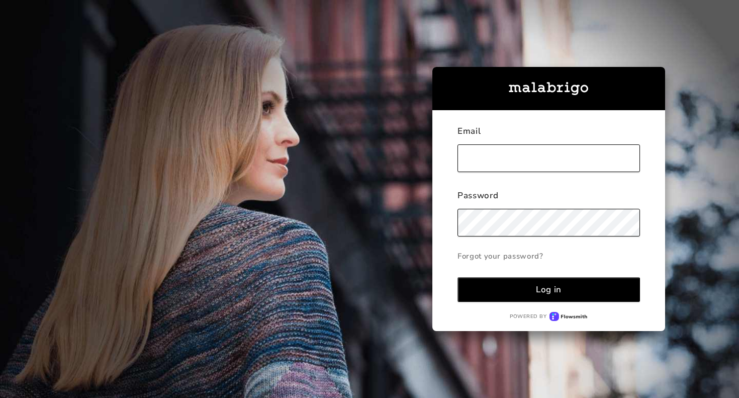
click at [489, 155] on input "text" at bounding box center [548, 158] width 182 height 28
type input "[PERSON_NAME][EMAIL_ADDRESS][DOMAIN_NAME]"
click at [654, 249] on div "Email [PERSON_NAME][EMAIL_ADDRESS][DOMAIN_NAME] Password Forgot your password? …" at bounding box center [548, 220] width 233 height 221
click at [529, 285] on button "Log in" at bounding box center [548, 289] width 182 height 25
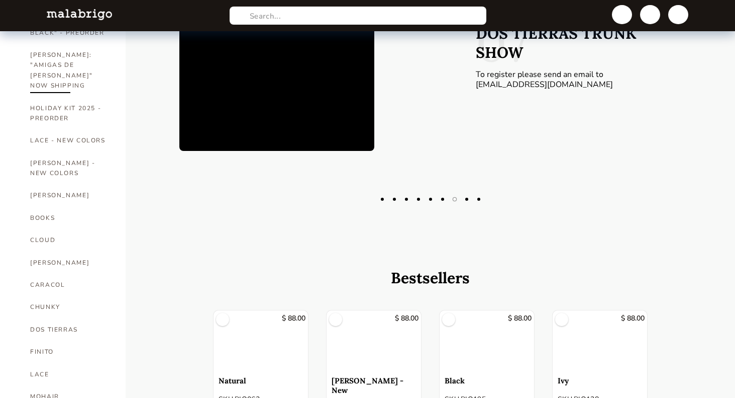
scroll to position [131, 0]
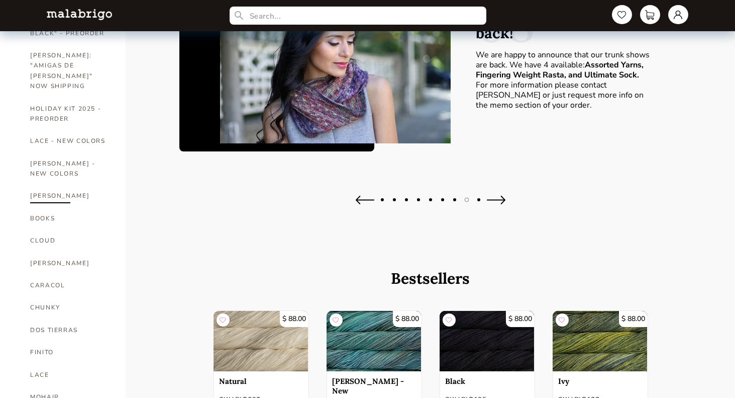
click at [51, 184] on link "[PERSON_NAME]" at bounding box center [70, 195] width 80 height 22
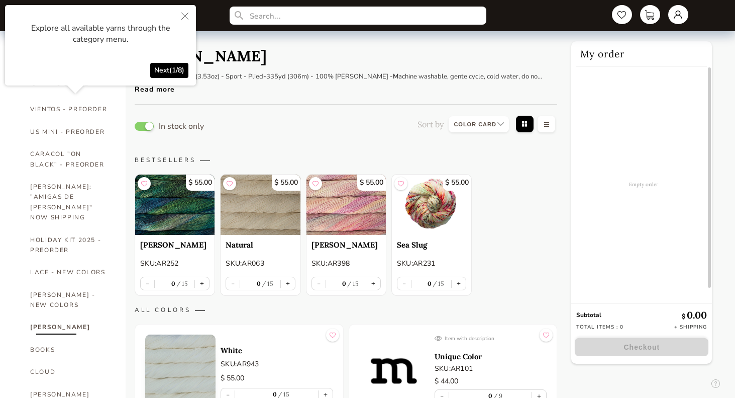
click at [186, 15] on icon "Close" at bounding box center [184, 16] width 7 height 7
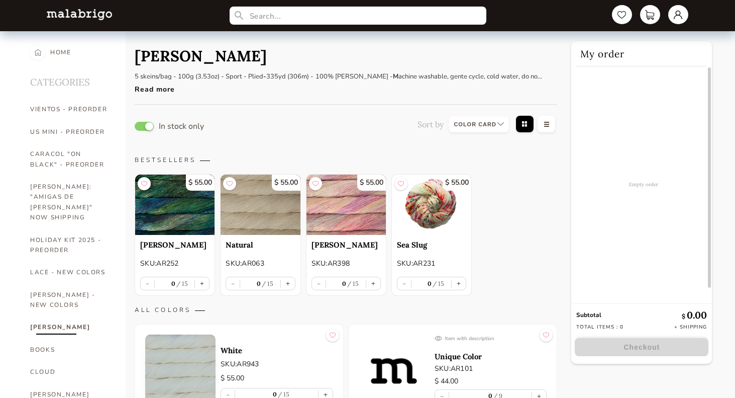
click at [499, 122] on select at bounding box center [479, 124] width 60 height 16
select select "NAME"
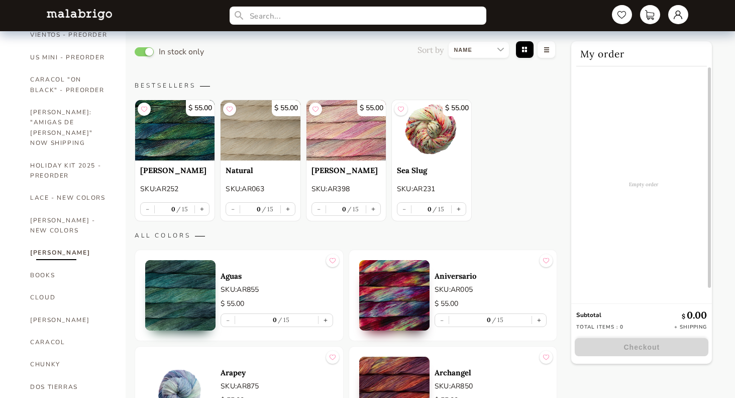
scroll to position [75, 0]
click at [541, 319] on button "+" at bounding box center [539, 319] width 14 height 13
type input "1"
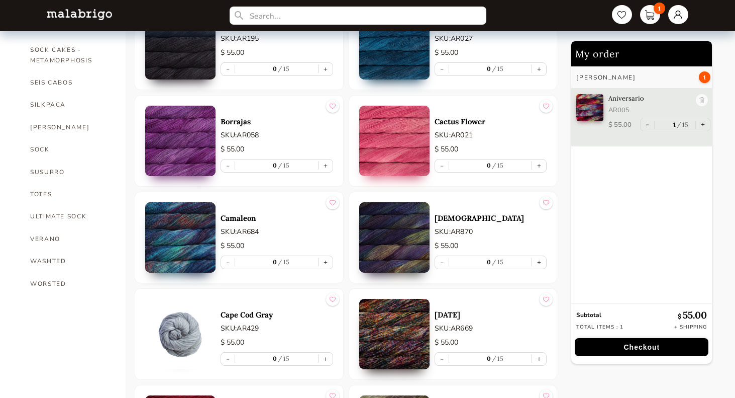
scroll to position [730, 0]
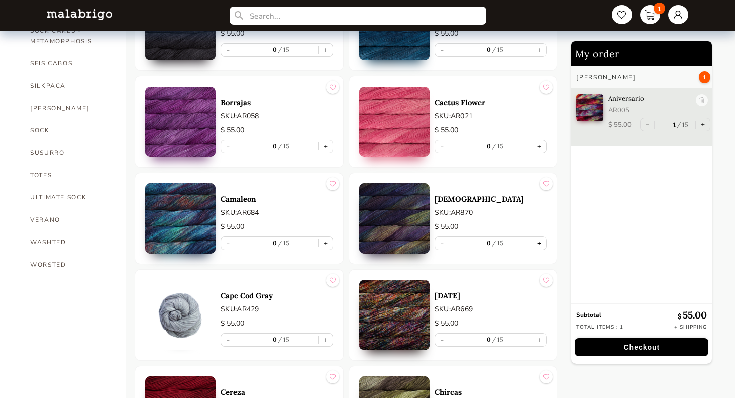
click at [540, 242] on button "+" at bounding box center [539, 243] width 14 height 13
type input "1"
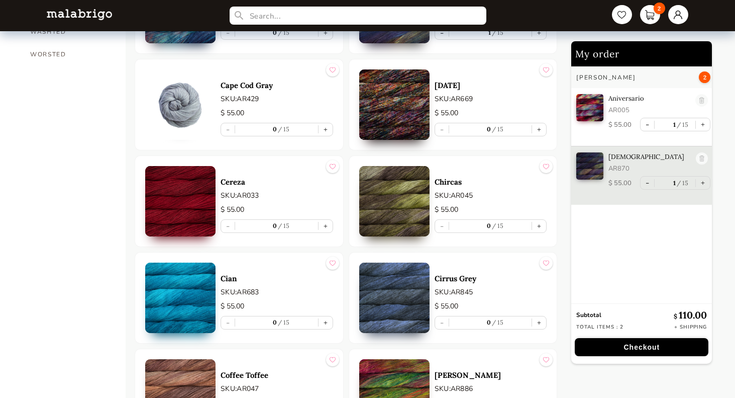
scroll to position [941, 0]
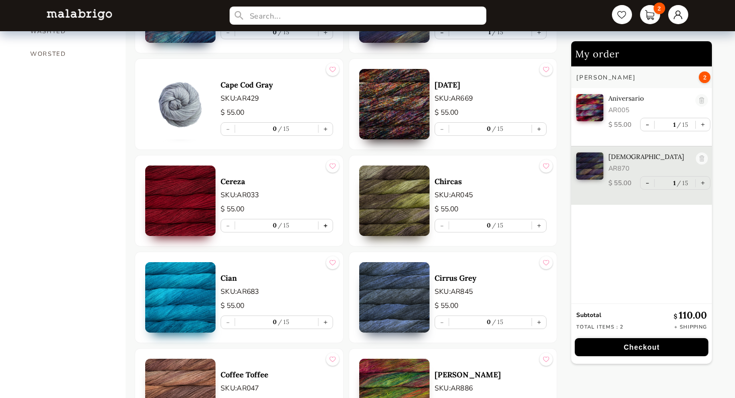
click at [325, 224] on button "+" at bounding box center [326, 225] width 14 height 13
type input "1"
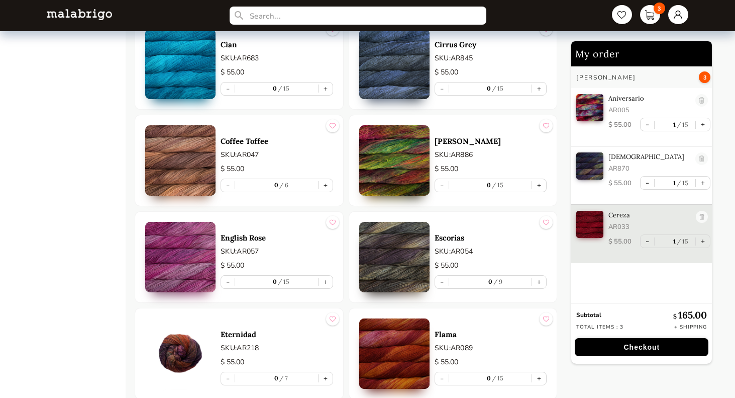
scroll to position [1175, 0]
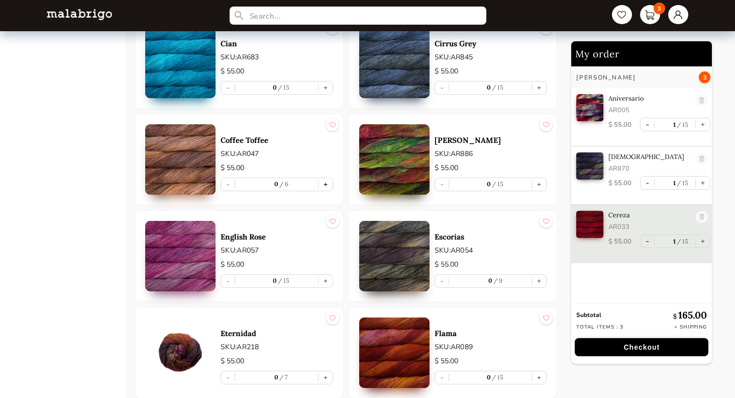
click at [325, 184] on button "+" at bounding box center [326, 184] width 14 height 13
type input "1"
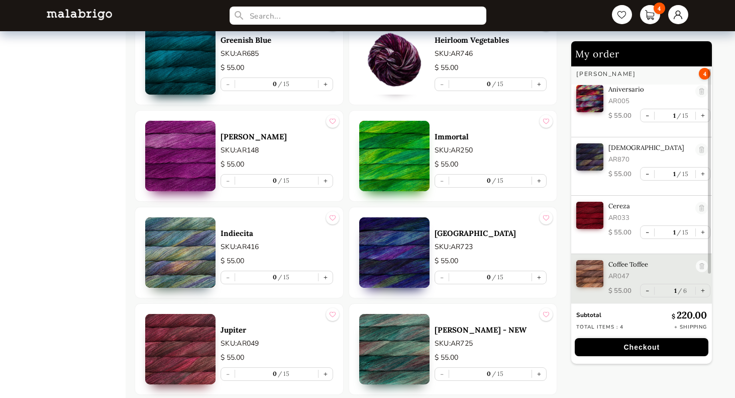
scroll to position [1855, 0]
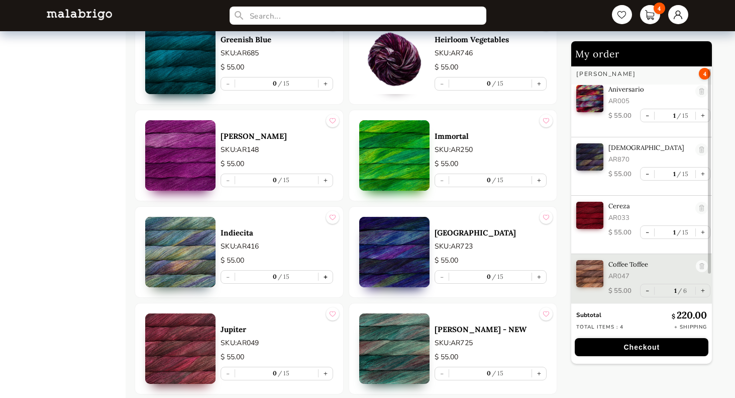
click at [323, 274] on button "+" at bounding box center [326, 276] width 14 height 13
type input "1"
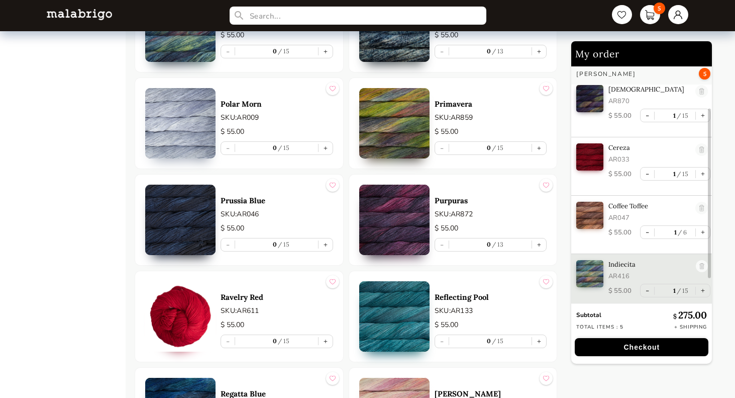
scroll to position [3160, 0]
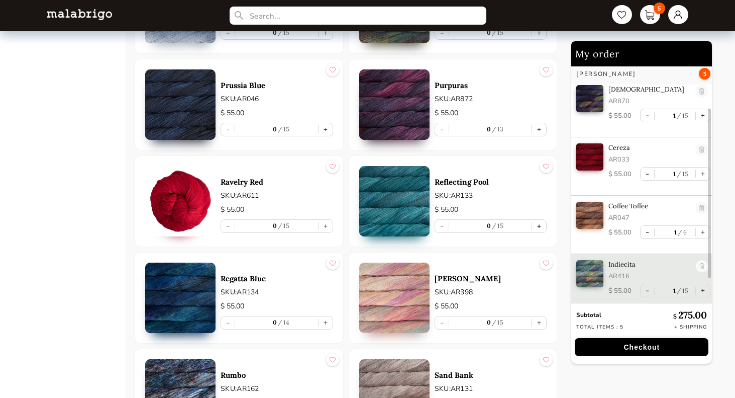
click at [539, 224] on button "+" at bounding box center [539, 226] width 14 height 13
type input "1"
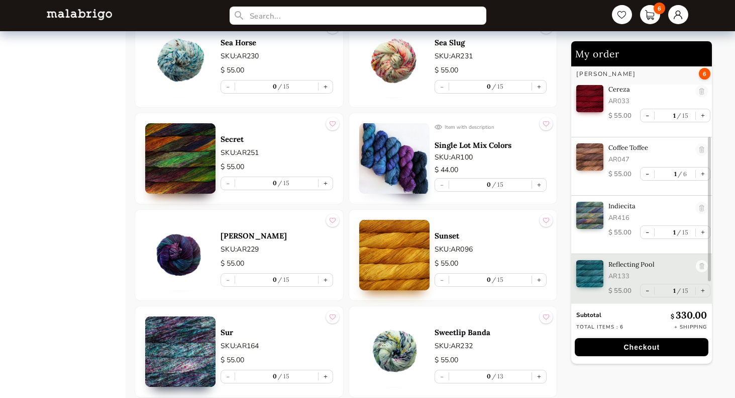
scroll to position [3607, 0]
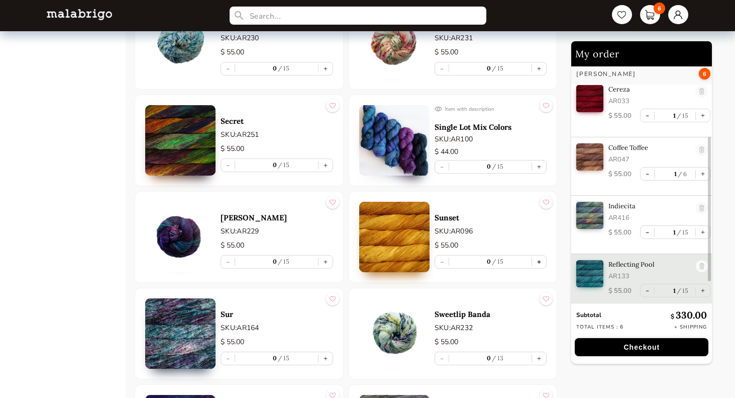
click at [541, 256] on button "+" at bounding box center [539, 261] width 14 height 13
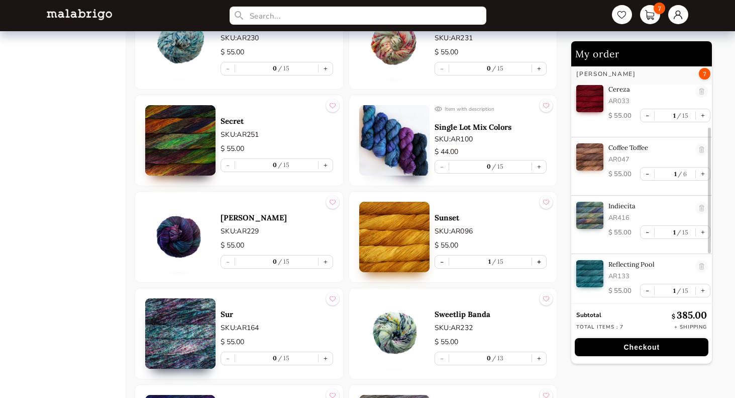
type input "1"
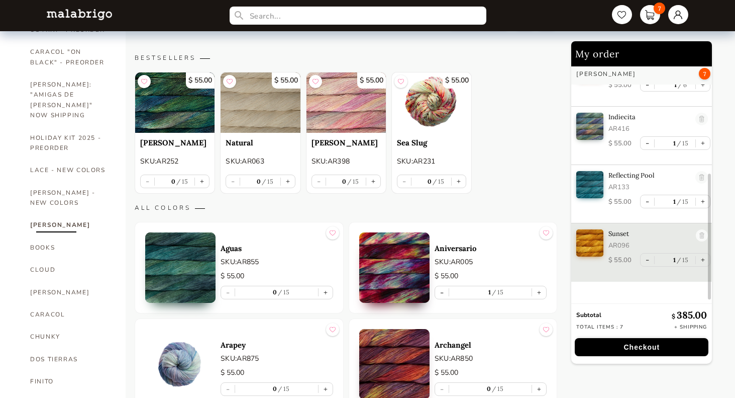
scroll to position [115, 0]
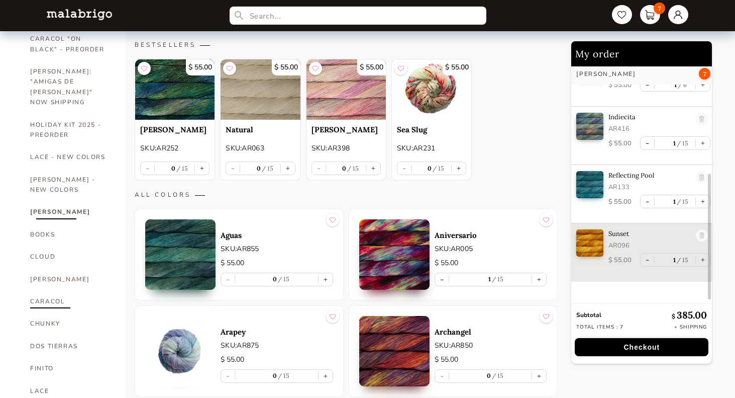
click at [54, 290] on link "CARACOL" at bounding box center [70, 301] width 80 height 22
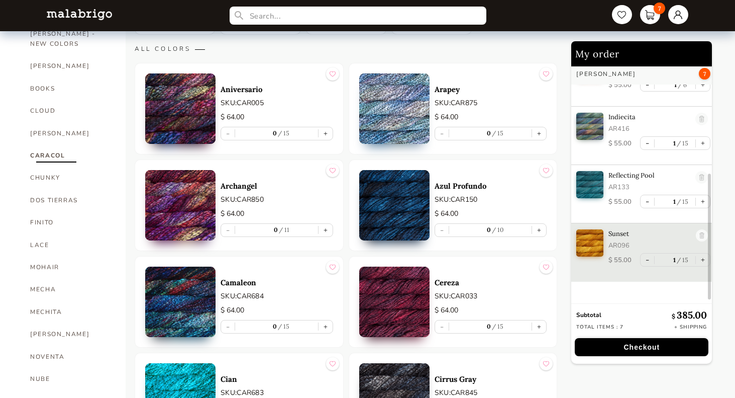
scroll to position [261, 0]
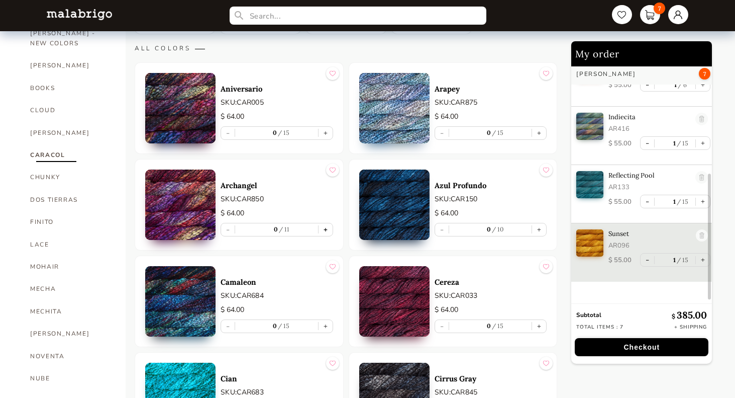
click at [327, 228] on button "+" at bounding box center [326, 229] width 14 height 13
type input "1"
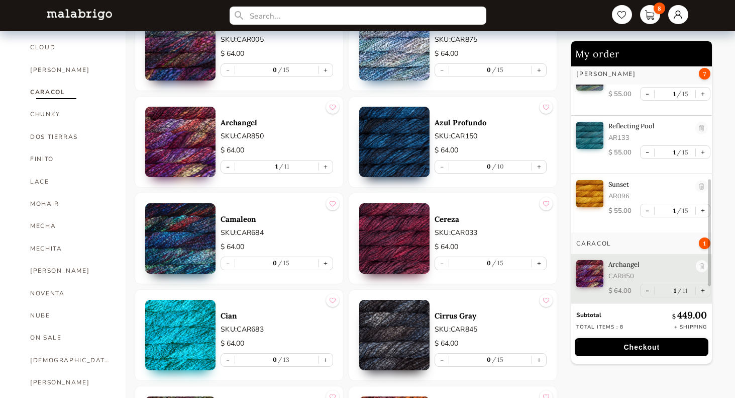
scroll to position [324, 0]
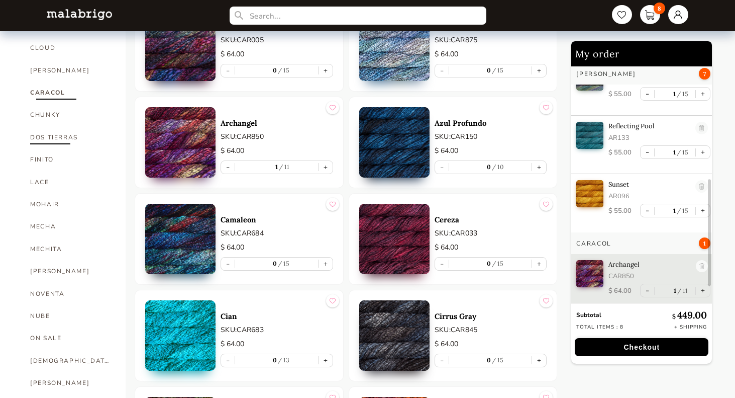
click at [63, 126] on link "DOS TIERRAS" at bounding box center [70, 137] width 80 height 22
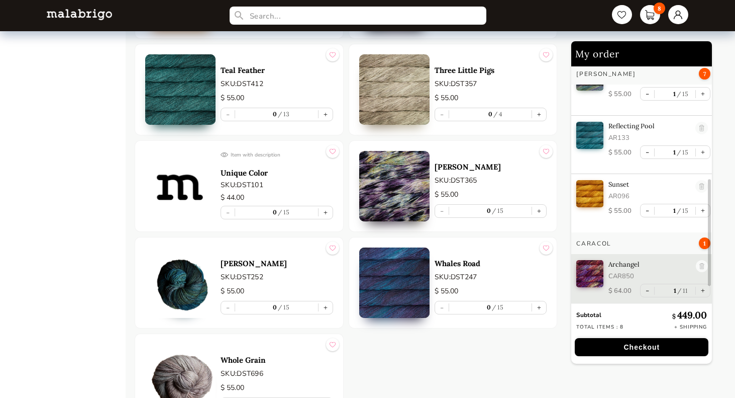
scroll to position [2511, 0]
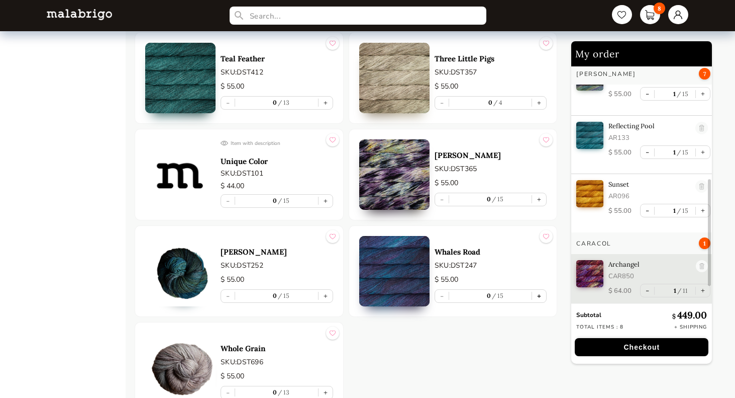
click at [538, 296] on button "+" at bounding box center [539, 295] width 14 height 13
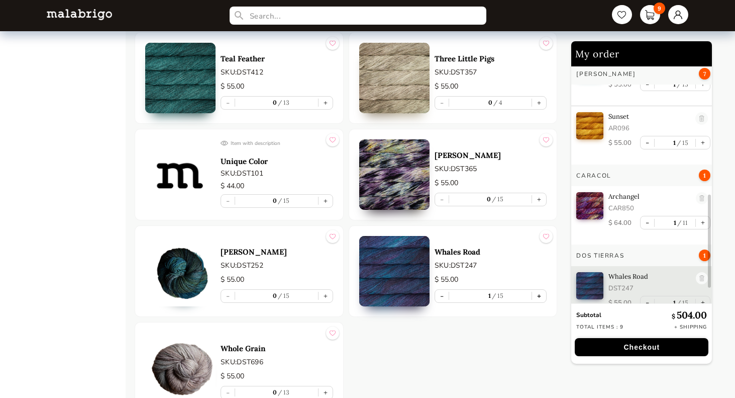
scroll to position [340, 0]
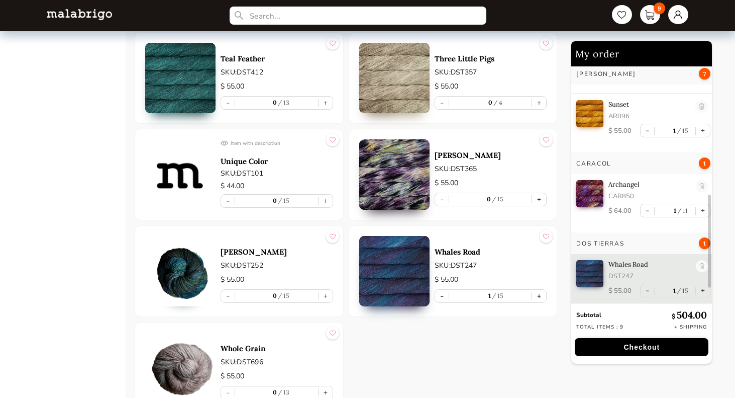
click at [538, 296] on button "+" at bounding box center [539, 295] width 14 height 13
type input "2"
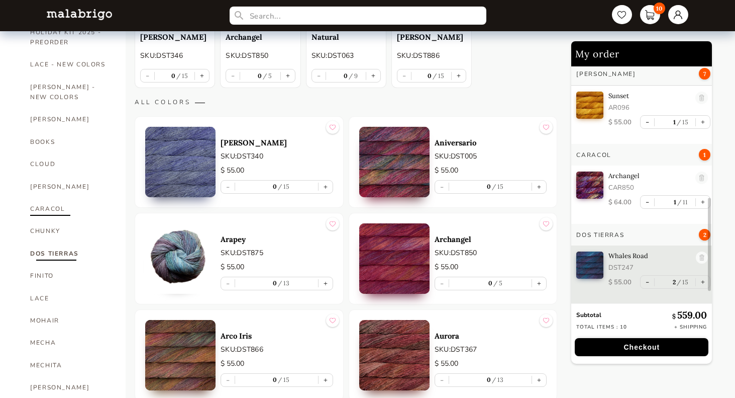
scroll to position [213, 0]
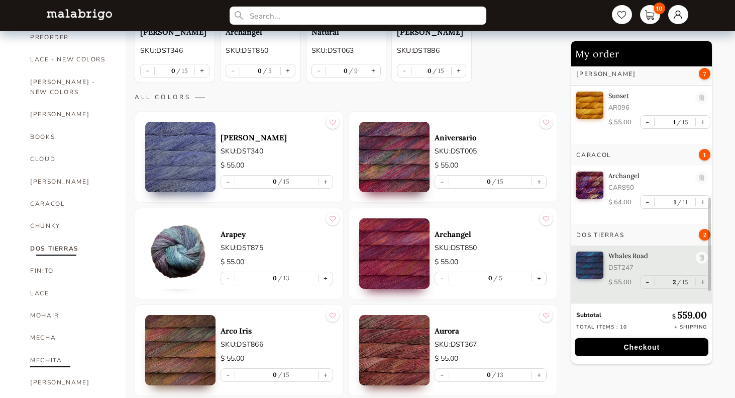
click at [52, 349] on link "MECHITA" at bounding box center [70, 360] width 80 height 22
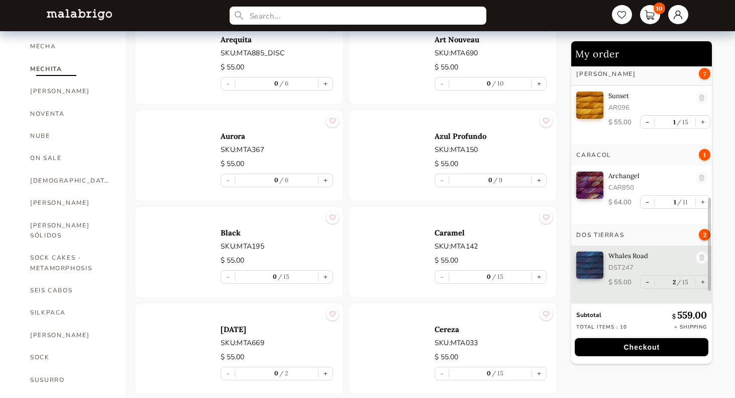
scroll to position [505, 0]
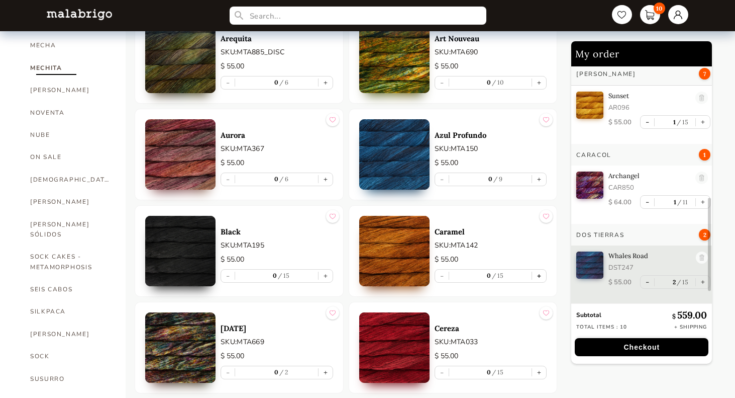
click at [539, 277] on button "+" at bounding box center [539, 275] width 14 height 13
type input "1"
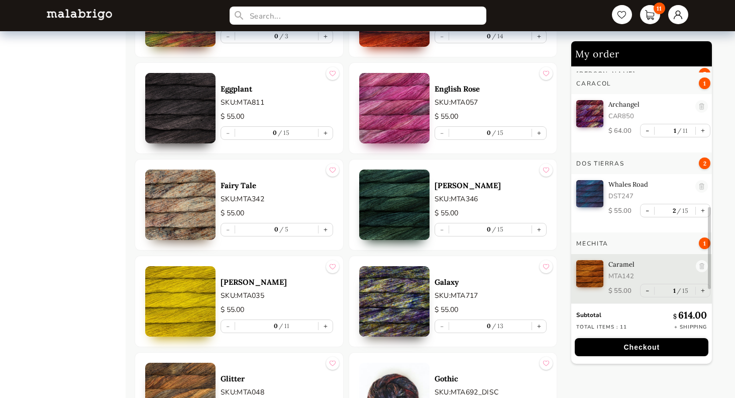
scroll to position [1133, 0]
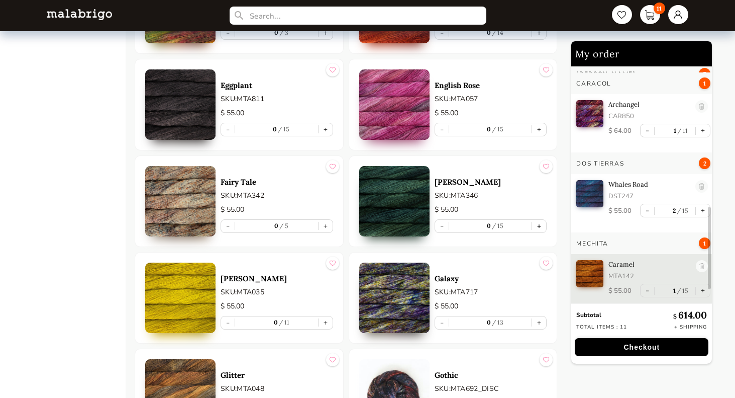
click at [538, 226] on button "+" at bounding box center [539, 226] width 14 height 13
type input "1"
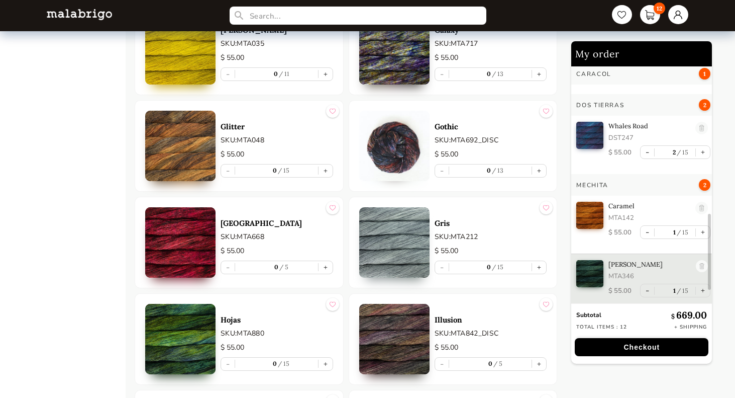
scroll to position [1386, 0]
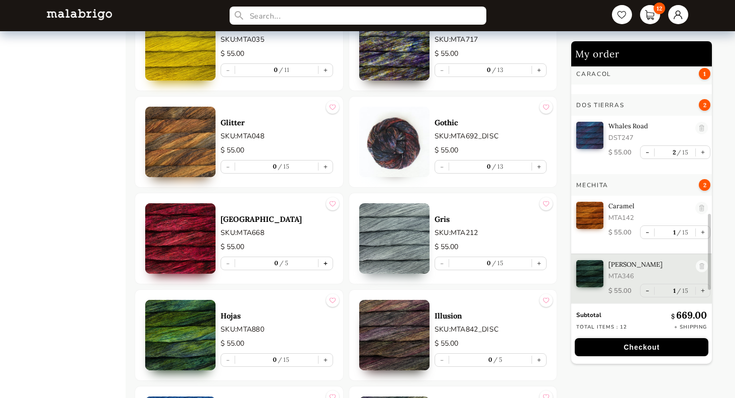
click at [326, 261] on button "+" at bounding box center [326, 263] width 14 height 13
type input "1"
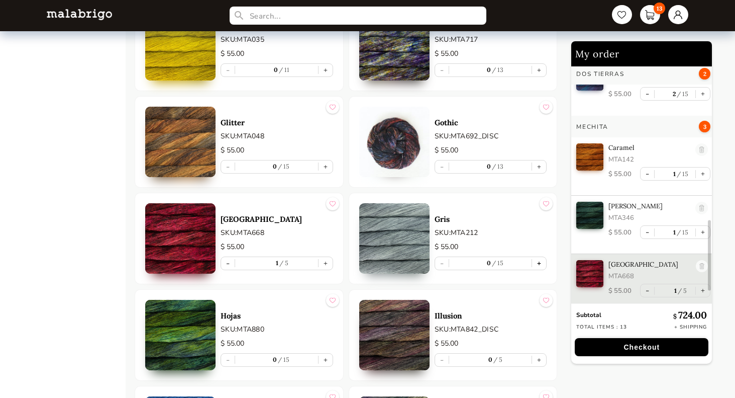
click at [543, 261] on button "+" at bounding box center [539, 263] width 14 height 13
type input "1"
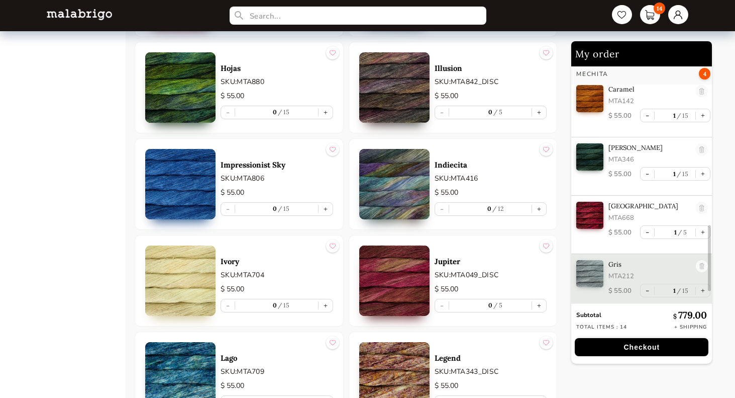
scroll to position [1634, 0]
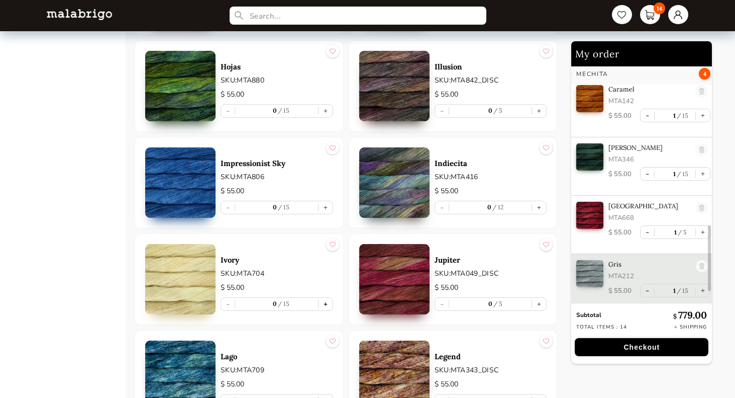
click at [326, 300] on button "+" at bounding box center [326, 304] width 14 height 13
type input "1"
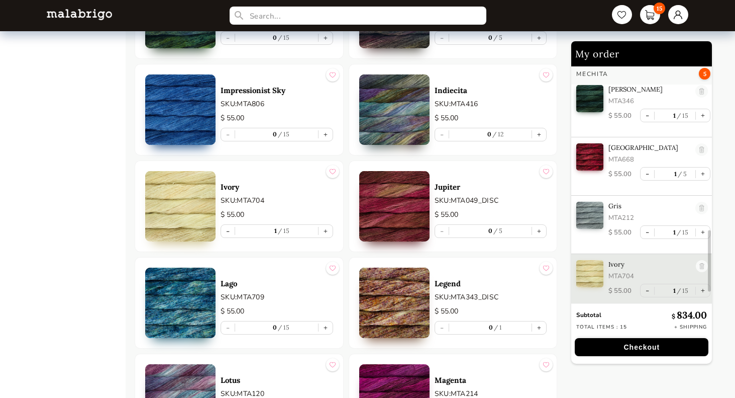
scroll to position [1725, 0]
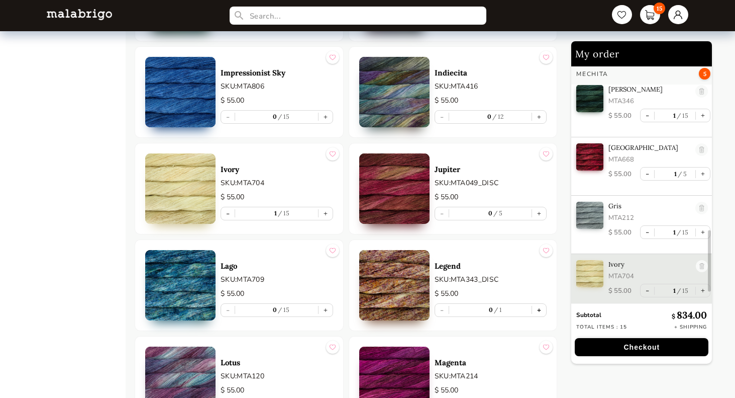
click at [539, 308] on button "+" at bounding box center [539, 310] width 14 height 13
type input "1"
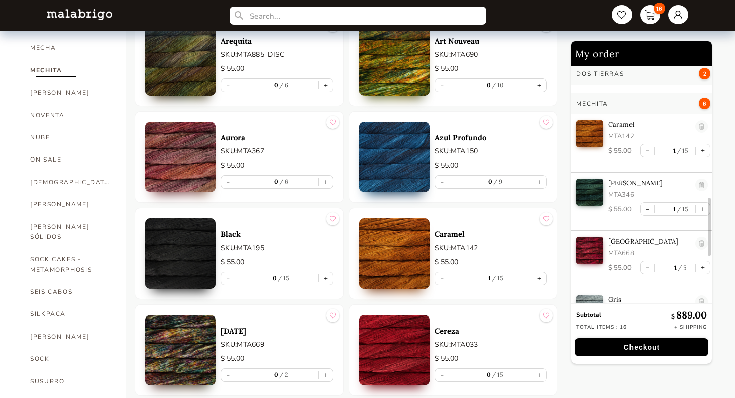
scroll to position [522, 0]
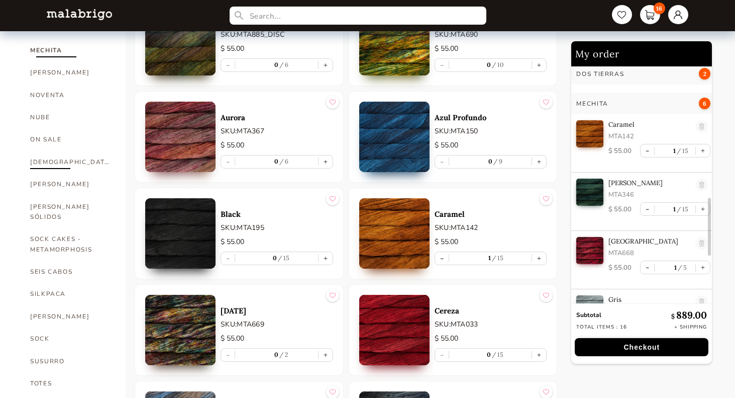
click at [41, 151] on link "[DEMOGRAPHIC_DATA]" at bounding box center [70, 162] width 80 height 22
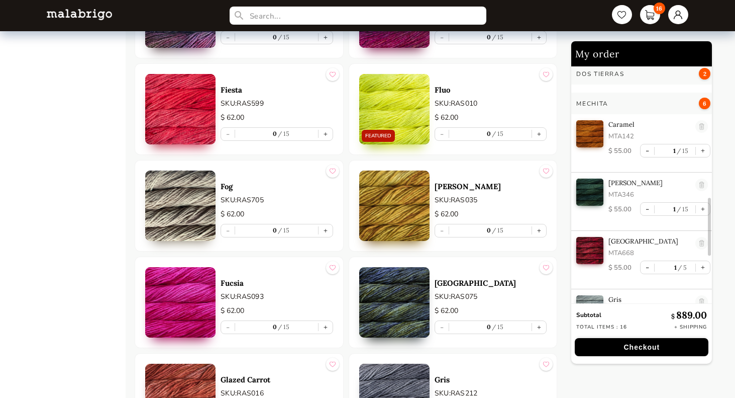
scroll to position [2310, 0]
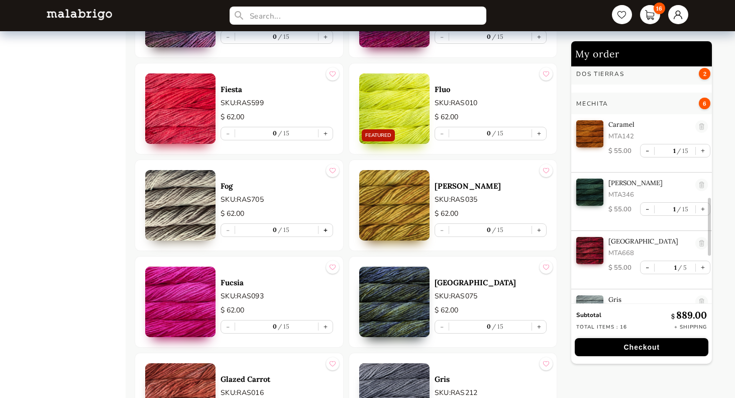
click at [324, 228] on button "+" at bounding box center [326, 230] width 14 height 13
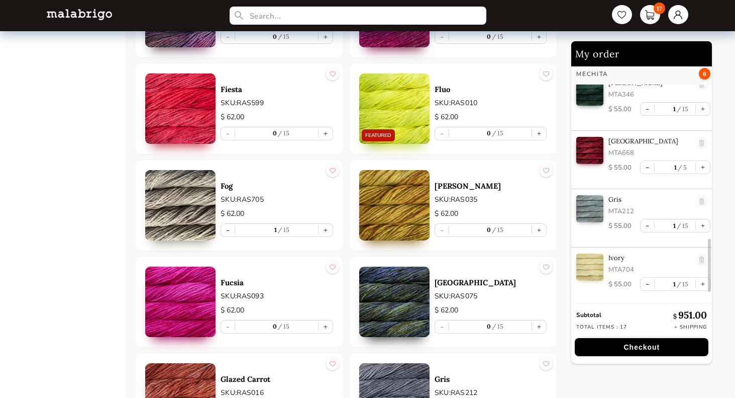
scroll to position [792, 0]
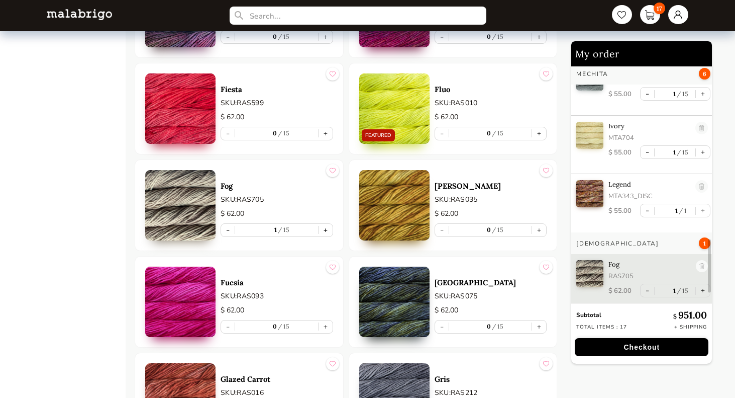
click at [325, 231] on button "+" at bounding box center [326, 230] width 14 height 13
type input "2"
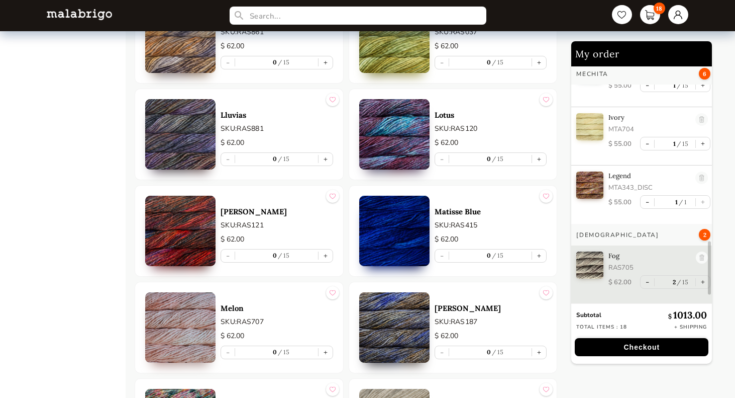
scroll to position [2960, 0]
click at [540, 351] on button "+" at bounding box center [539, 352] width 14 height 13
type input "1"
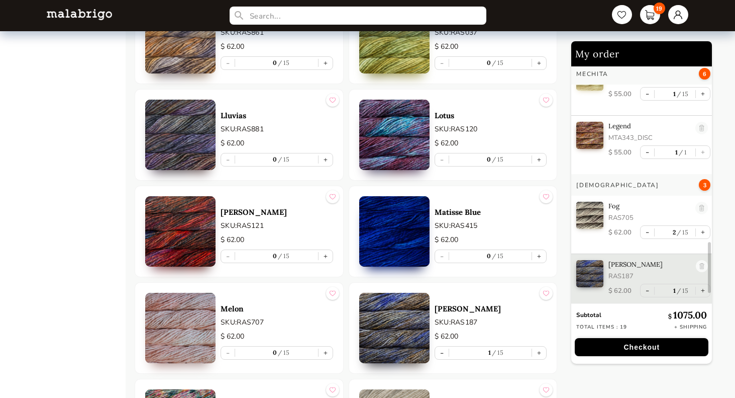
scroll to position [3369, 0]
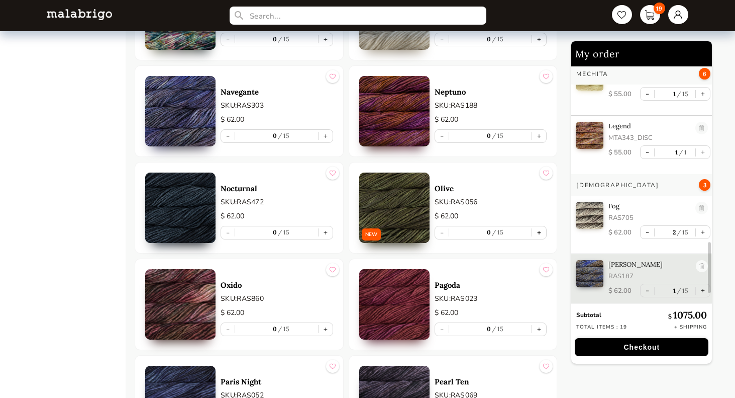
click at [539, 232] on button "+" at bounding box center [539, 232] width 14 height 13
type input "1"
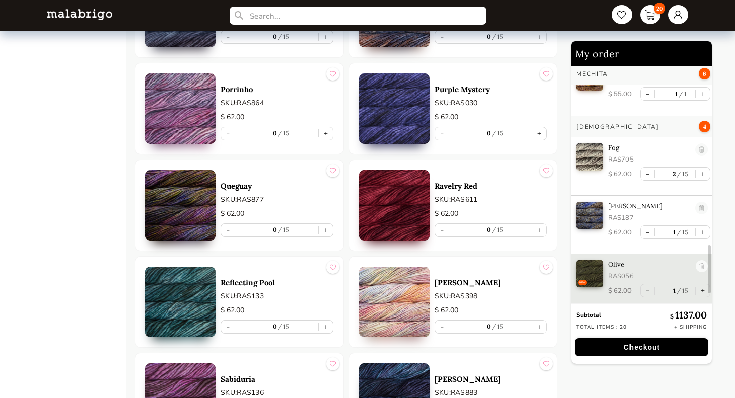
scroll to position [3952, 0]
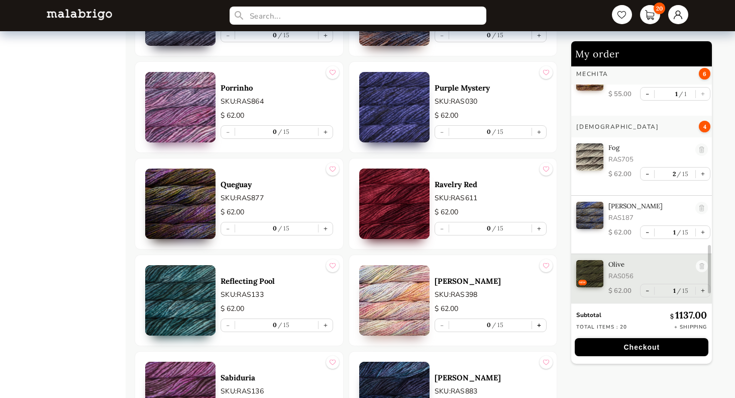
click at [537, 324] on button "+" at bounding box center [539, 325] width 14 height 13
type input "1"
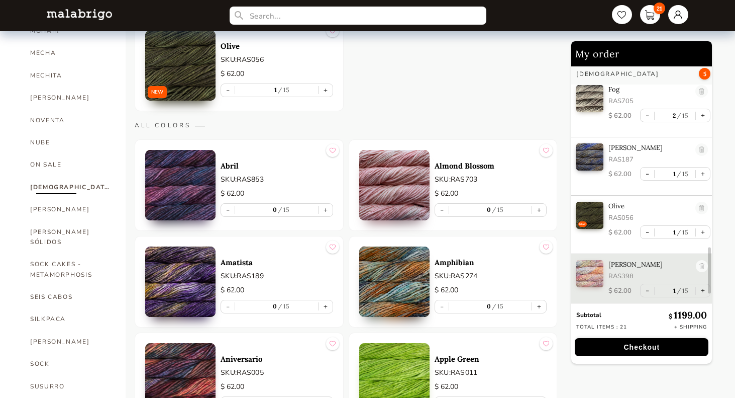
scroll to position [495, 0]
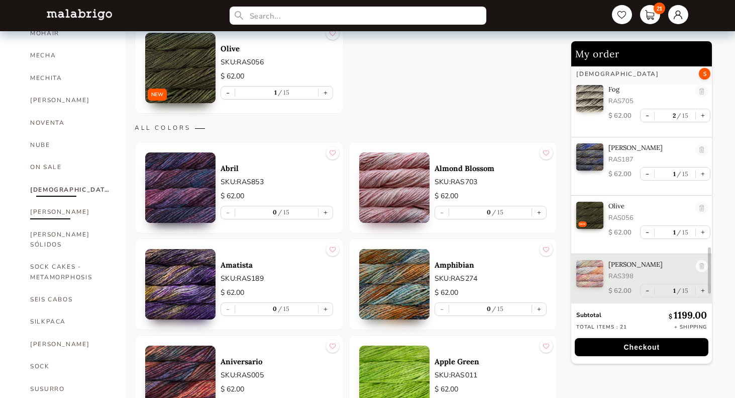
click at [39, 201] on link "[PERSON_NAME]" at bounding box center [70, 212] width 80 height 22
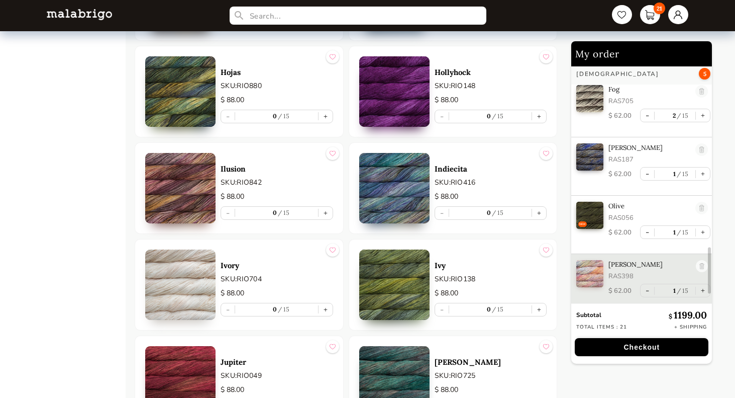
scroll to position [2307, 0]
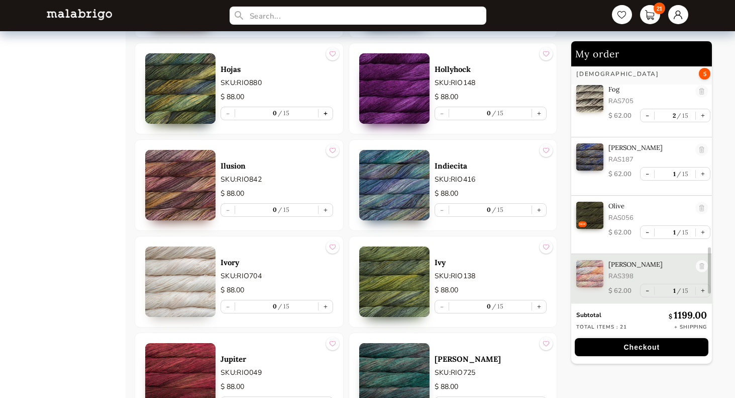
click at [325, 113] on button "+" at bounding box center [326, 113] width 14 height 13
type input "1"
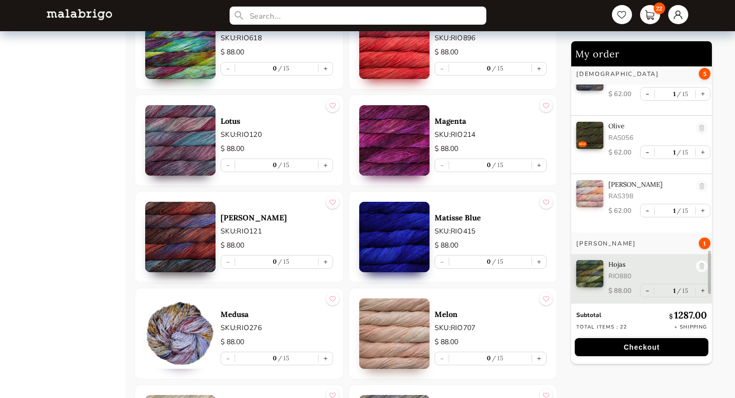
scroll to position [2932, 0]
click at [544, 263] on button "+" at bounding box center [539, 261] width 14 height 13
type input "1"
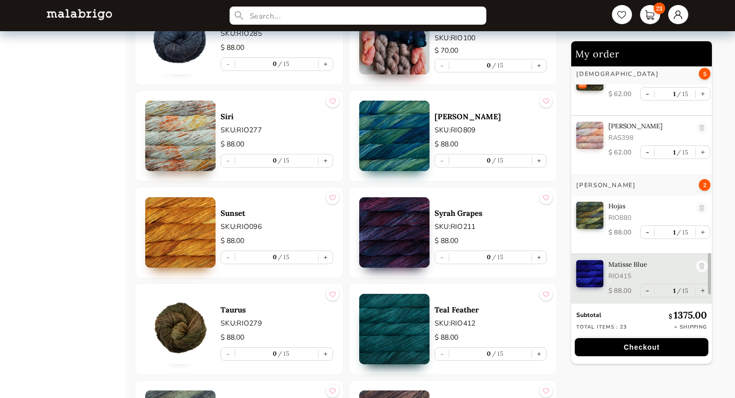
scroll to position [4530, 0]
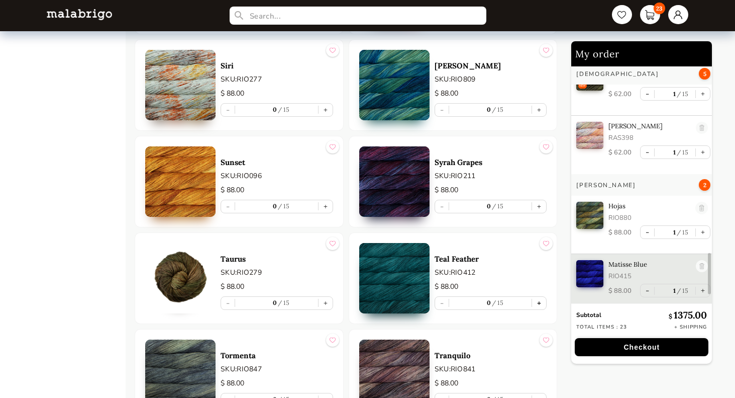
click at [540, 303] on button "+" at bounding box center [539, 303] width 14 height 13
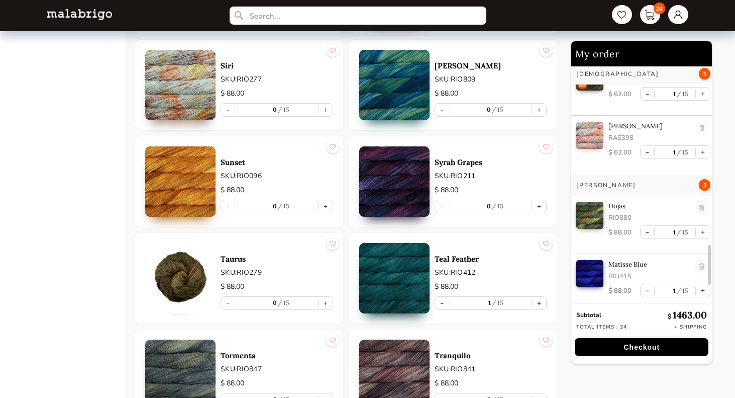
type input "1"
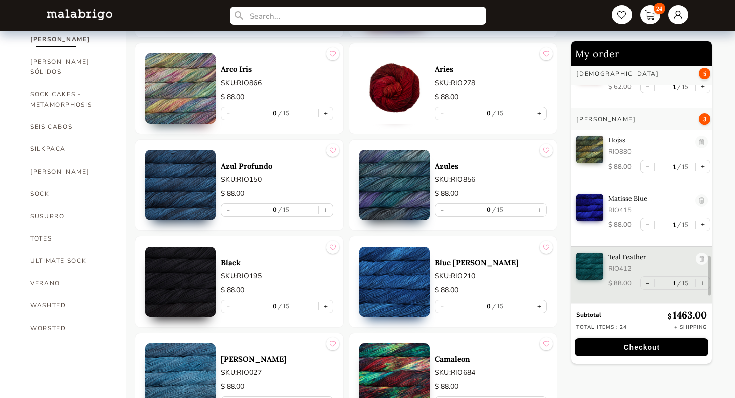
scroll to position [673, 0]
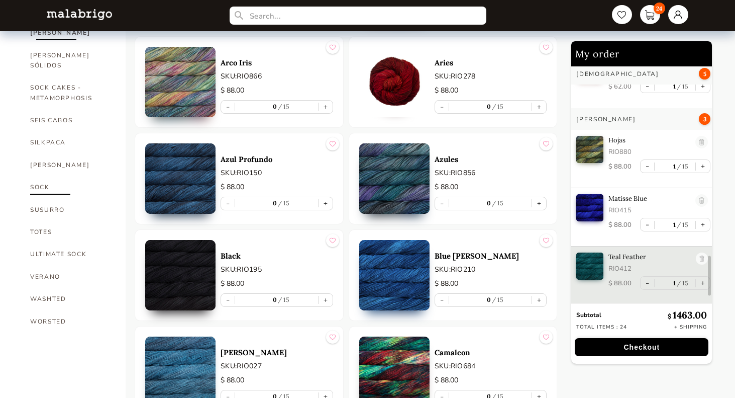
click at [44, 176] on link "SOCK" at bounding box center [70, 187] width 80 height 22
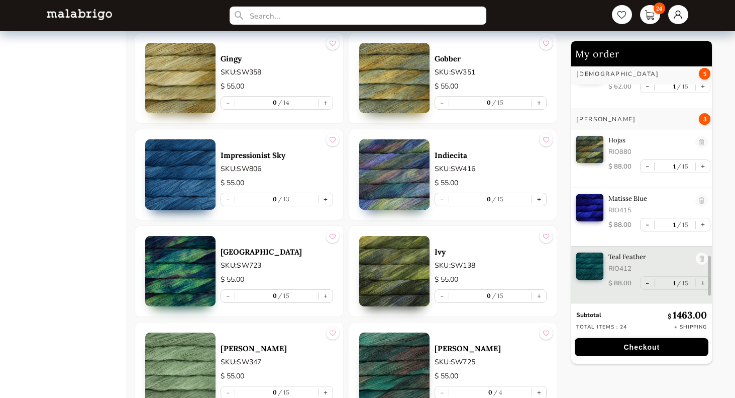
scroll to position [1736, 0]
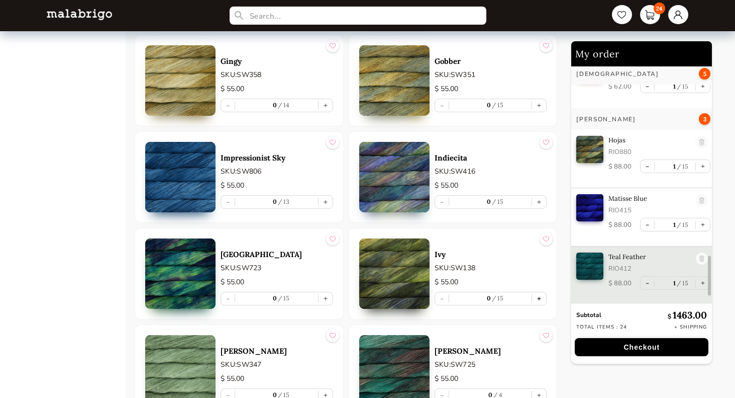
click at [538, 300] on button "+" at bounding box center [539, 298] width 14 height 13
type input "1"
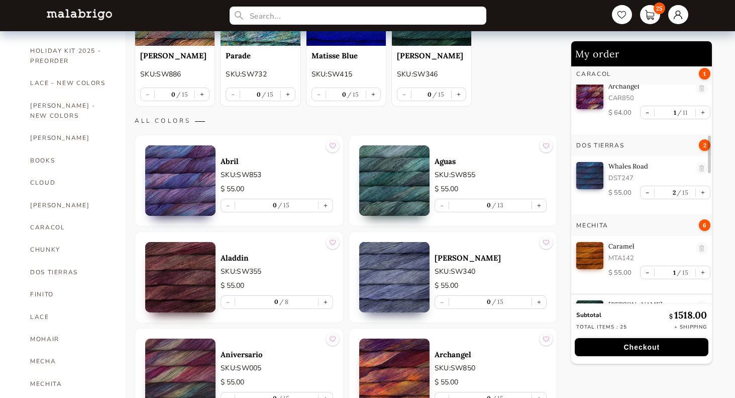
scroll to position [463, 0]
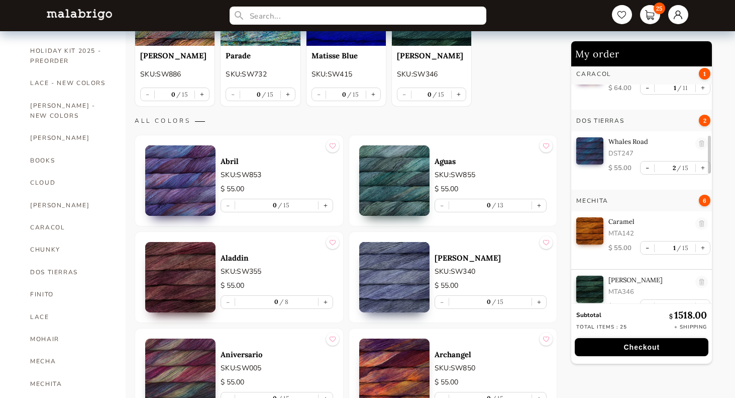
click at [633, 346] on button "Checkout" at bounding box center [642, 347] width 134 height 18
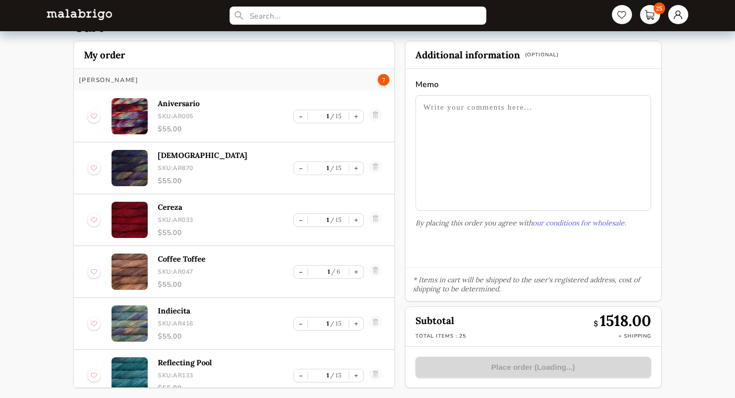
scroll to position [41, 0]
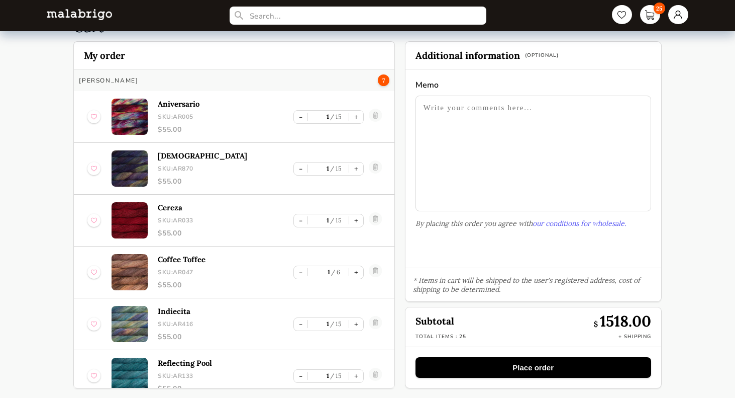
click at [520, 364] on button "Place order" at bounding box center [534, 367] width 236 height 21
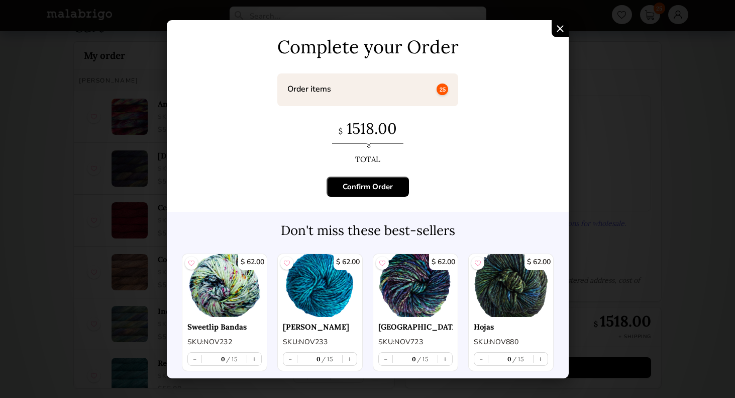
click at [363, 185] on div "Confirm Order" at bounding box center [368, 186] width 50 height 10
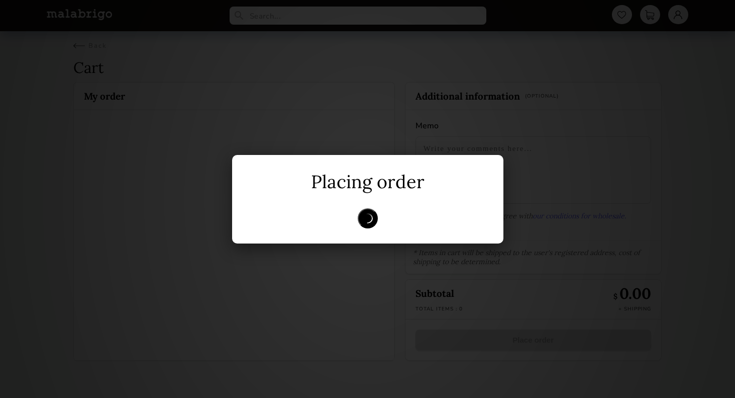
scroll to position [0, 0]
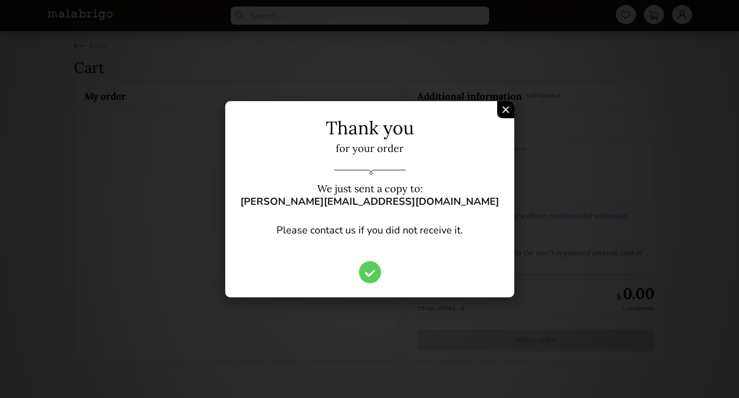
click at [502, 110] on img "Confirm Order" at bounding box center [505, 109] width 7 height 7
